Goal: Information Seeking & Learning: Check status

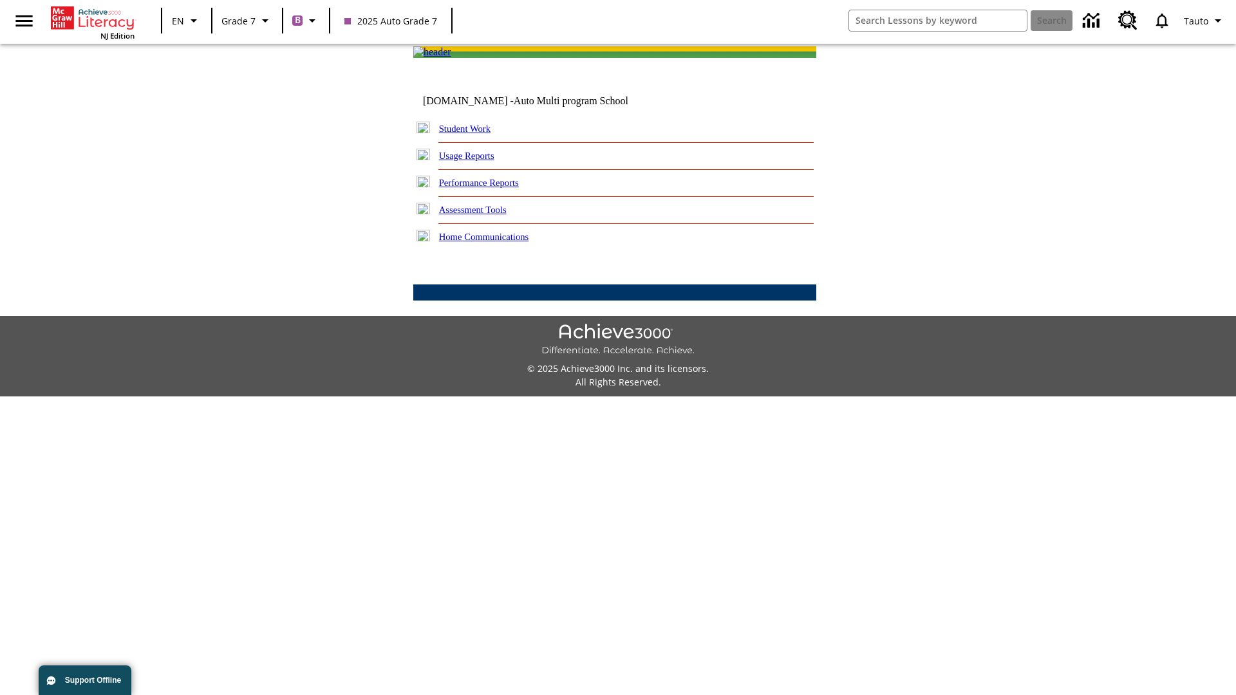
click at [493, 188] on link "Performance Reports" at bounding box center [479, 183] width 80 height 10
click at [0, 0] on link "How are my students performing on reading skills?" at bounding box center [0, 0] width 0 height 0
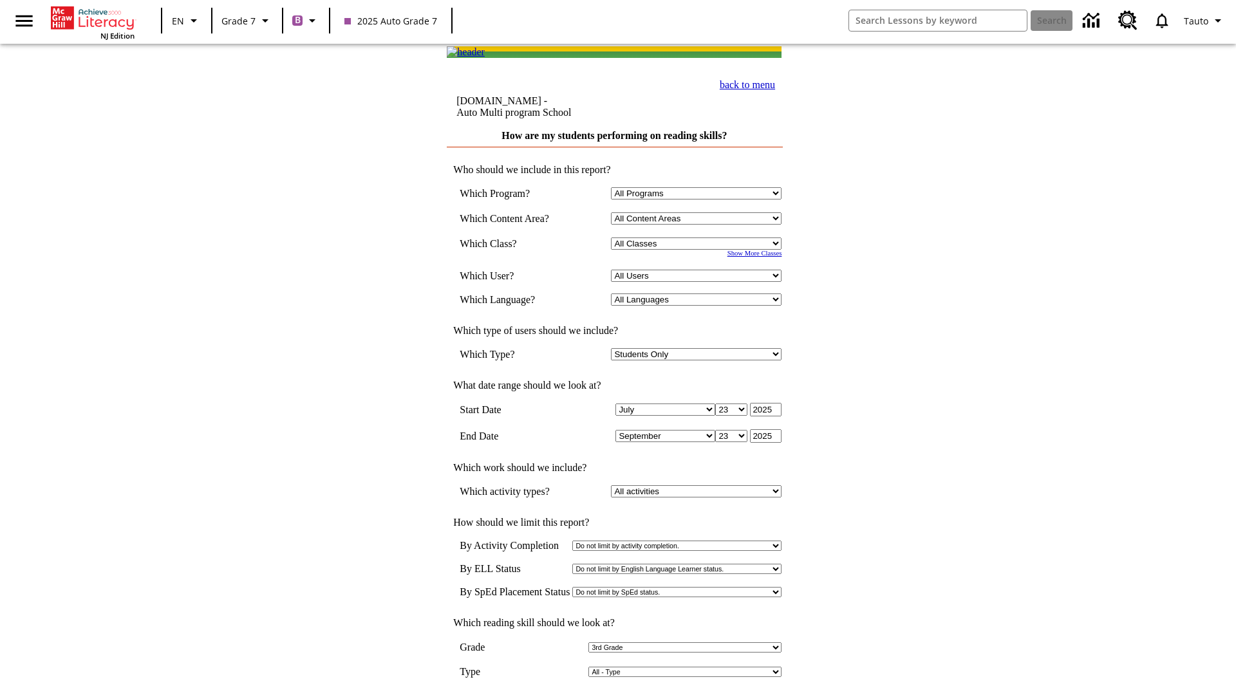
select select "3"
select select "2348140"
